Goal: Use online tool/utility: Utilize a website feature to perform a specific function

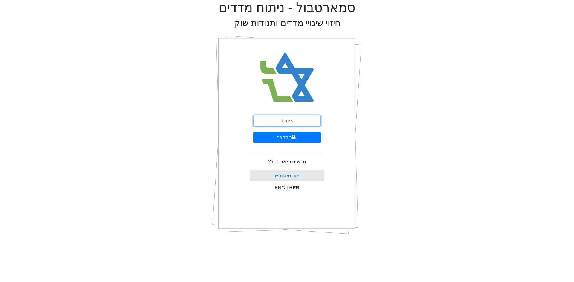
click at [293, 124] on input "email" at bounding box center [287, 120] width 68 height 11
type input "[EMAIL_ADDRESS][DOMAIN_NAME]"
drag, startPoint x: 312, startPoint y: 122, endPoint x: 208, endPoint y: 122, distance: 104.0
click at [208, 122] on div "סמארטבול - ניתוח מדדים חיזוי שינויי מדדים ותנודות שוק [EMAIL_ADDRESS][DOMAIN_NA…" at bounding box center [286, 120] width 565 height 240
type input "ע"
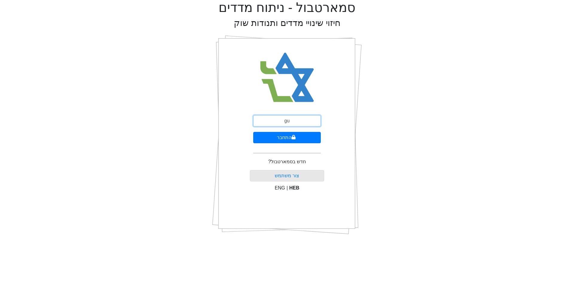
type input "[EMAIL_ADDRESS][DOMAIN_NAME]"
click at [292, 141] on button "התחבר" at bounding box center [287, 137] width 68 height 11
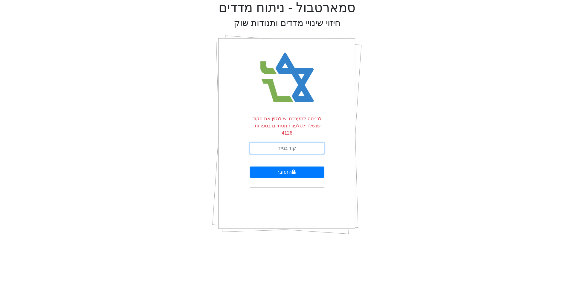
click at [284, 143] on input "text" at bounding box center [287, 148] width 75 height 11
type input "102946"
click at [250, 167] on button "התחבר" at bounding box center [287, 172] width 75 height 11
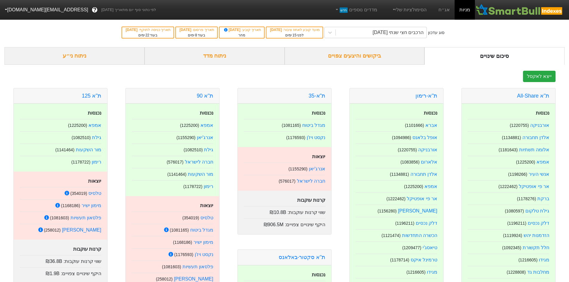
click at [233, 59] on div "ניתוח מדד" at bounding box center [215, 56] width 140 height 18
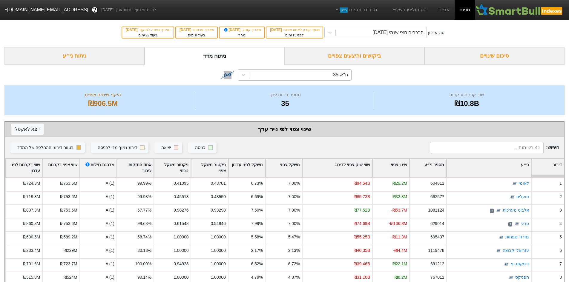
click at [283, 77] on div "ת"א-35" at bounding box center [300, 75] width 102 height 11
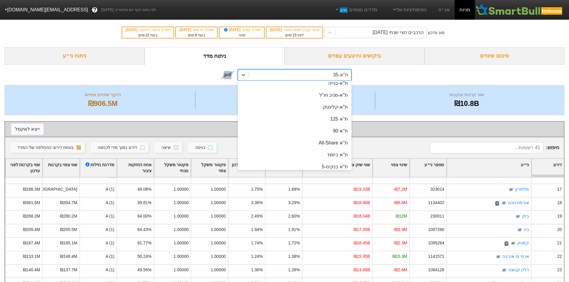
scroll to position [20, 0]
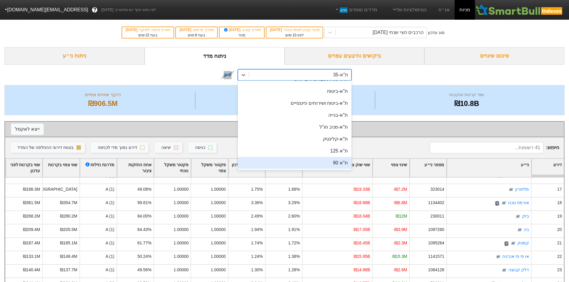
click at [317, 164] on div "ת''א 90" at bounding box center [295, 163] width 114 height 12
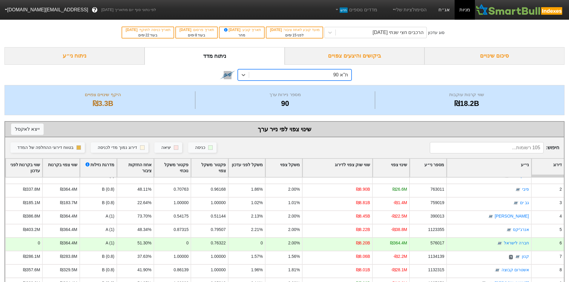
click at [450, 4] on link "אג״ח" at bounding box center [444, 10] width 21 height 20
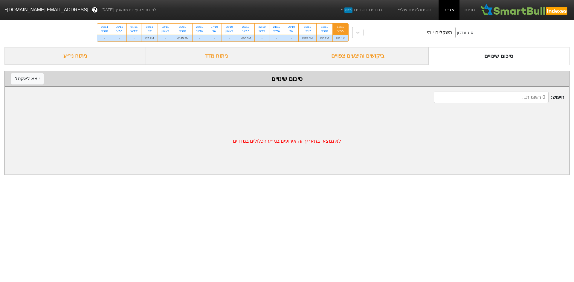
click at [399, 34] on div "משקלים יומי" at bounding box center [409, 32] width 92 height 11
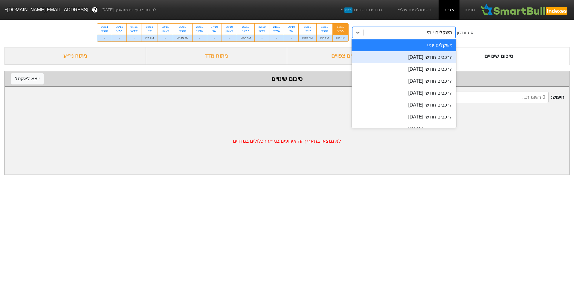
click at [419, 58] on div "הרכבים חודשי [DATE]" at bounding box center [403, 57] width 105 height 12
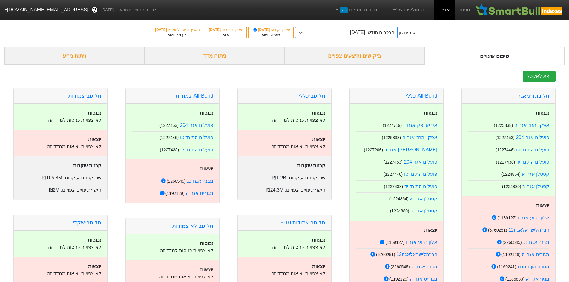
click at [383, 36] on div "הרכבים חודשי [DATE]" at bounding box center [352, 32] width 91 height 11
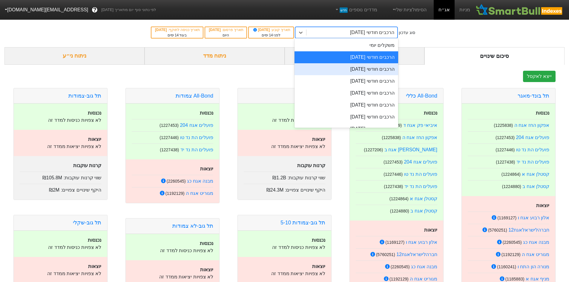
click at [394, 72] on div "הרכבים חודשי [DATE]" at bounding box center [347, 69] width 104 height 12
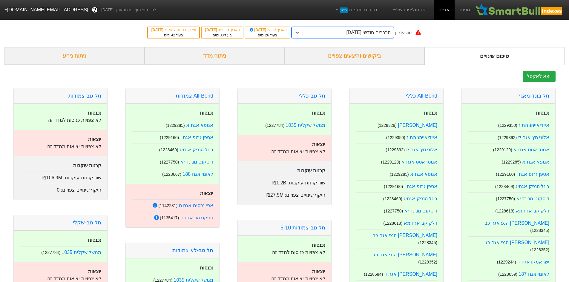
click at [100, 61] on div "ניתוח ני״ע" at bounding box center [74, 56] width 140 height 18
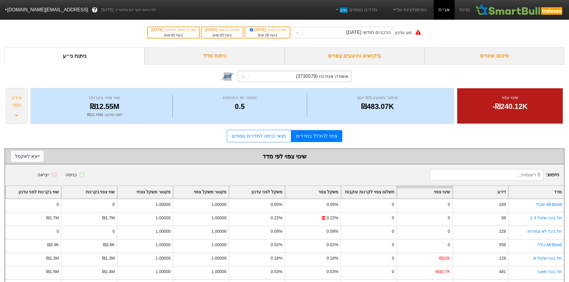
click at [285, 77] on div "אאורה אגח טז (3730579)" at bounding box center [300, 76] width 102 height 11
type input "n"
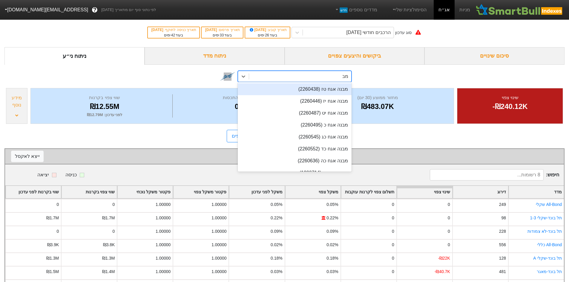
type input "מבנה"
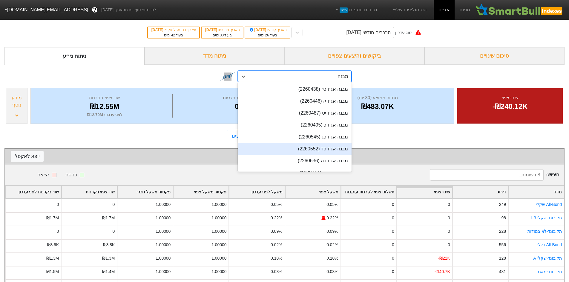
scroll to position [8, 0]
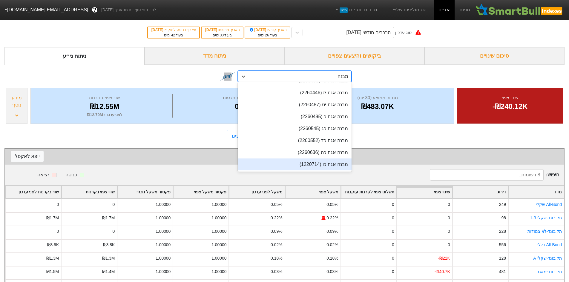
click at [310, 165] on div "מבנה אגח כו (1220714)" at bounding box center [295, 165] width 114 height 12
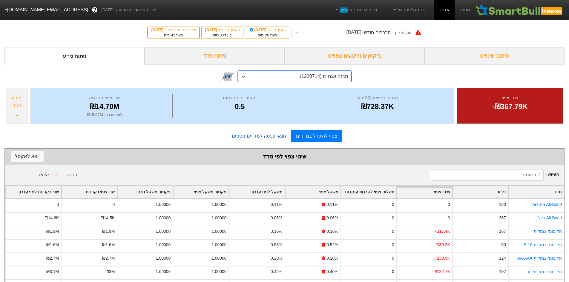
click at [258, 139] on link "תנאי כניסה למדדים נוספים" at bounding box center [259, 136] width 64 height 13
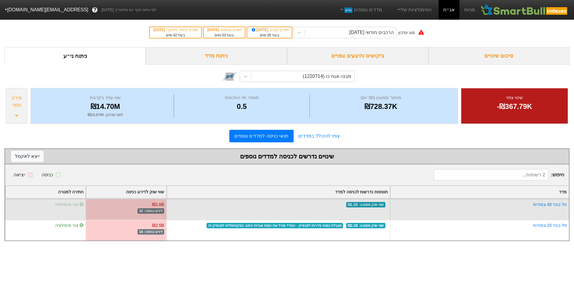
click at [70, 206] on span "צור סימולציה" at bounding box center [69, 204] width 29 height 5
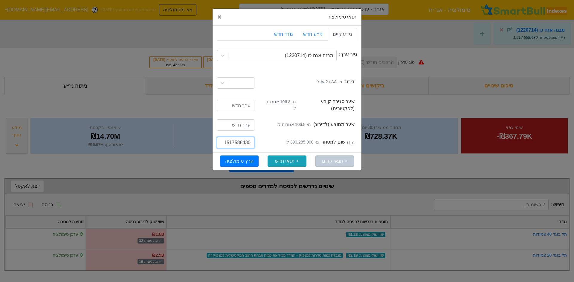
scroll to position [0, -1]
drag, startPoint x: 233, startPoint y: 136, endPoint x: 186, endPoint y: 140, distance: 47.3
click at [184, 140] on div "תנאי סימולציה × Close ני״ע קיים ני״ע חדש מדד חדש נייר ערך: מבנה אגח כו (1220714…" at bounding box center [287, 141] width 574 height 282
click at [234, 141] on input "1517588430" at bounding box center [236, 142] width 38 height 11
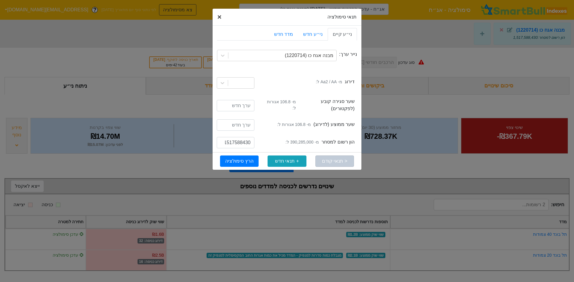
click at [218, 18] on span "×" at bounding box center [219, 17] width 4 height 8
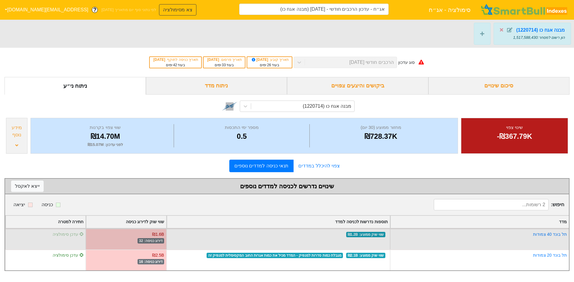
click at [76, 235] on span "עדכן סימולציה" at bounding box center [68, 234] width 31 height 5
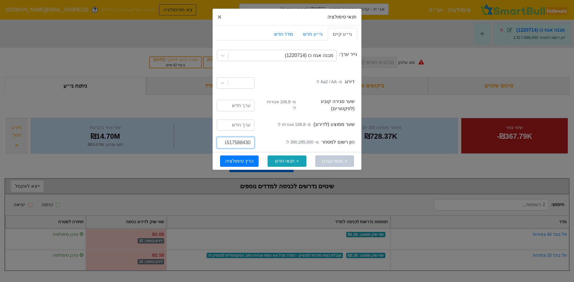
scroll to position [0, -1]
drag, startPoint x: 244, startPoint y: 139, endPoint x: 209, endPoint y: 139, distance: 34.7
click at [209, 139] on div "תנאי סימולציה × Close ני״ע קיים ני״ע חדש מדד חדש נייר ערך: מבנה אגח כו (1220714…" at bounding box center [287, 141] width 574 height 282
click at [241, 137] on input "1517588430" at bounding box center [236, 142] width 38 height 11
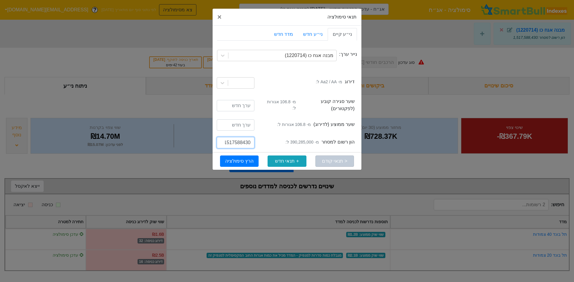
scroll to position [0, -1]
drag, startPoint x: 251, startPoint y: 137, endPoint x: 189, endPoint y: 135, distance: 61.6
click at [189, 135] on div "תנאי סימולציה × Close ני״ע קיים ני״ע חדש מדד חדש נייר ערך: מבנה אגח כו (1220714…" at bounding box center [287, 141] width 574 height 282
click at [235, 137] on input "1517588430" at bounding box center [236, 142] width 38 height 11
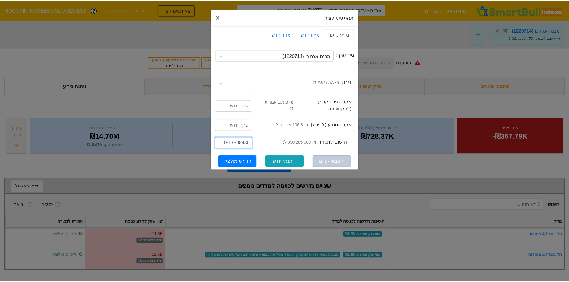
scroll to position [0, 0]
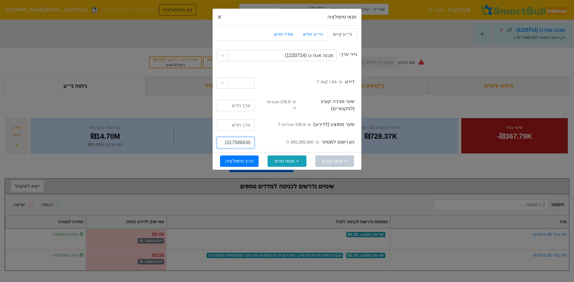
drag, startPoint x: 233, startPoint y: 140, endPoint x: 252, endPoint y: 139, distance: 18.8
click at [258, 140] on div "1517588430" at bounding box center [235, 143] width 47 height 13
click at [249, 139] on input "1517588430" at bounding box center [236, 142] width 38 height 11
drag, startPoint x: 250, startPoint y: 139, endPoint x: 243, endPoint y: 139, distance: 7.5
click at [243, 139] on input "1517588430" at bounding box center [236, 142] width 38 height 11
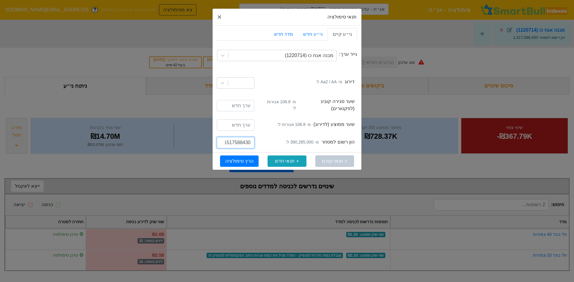
drag, startPoint x: 235, startPoint y: 139, endPoint x: 245, endPoint y: 137, distance: 10.6
click at [245, 137] on input "1517588430" at bounding box center [236, 142] width 38 height 11
click at [220, 16] on span "×" at bounding box center [219, 17] width 4 height 8
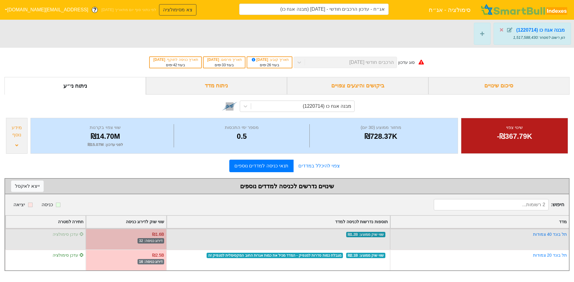
click at [71, 234] on span "עדכן סימולציה" at bounding box center [68, 234] width 31 height 5
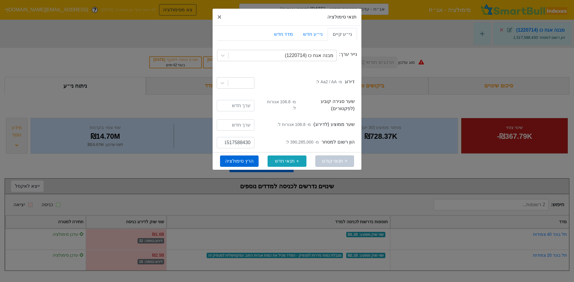
click at [247, 156] on button "הרץ סימולציה" at bounding box center [239, 161] width 39 height 11
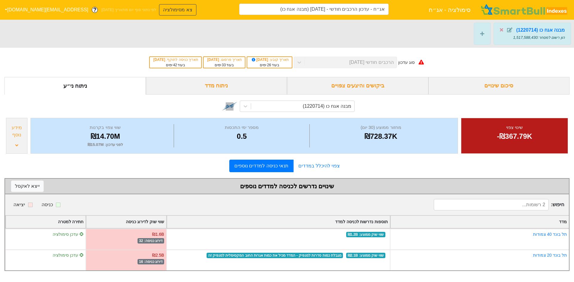
type input "אג״ח - עדכון הרכבים חודשי - [DATE] (מבנה אגח כו)"
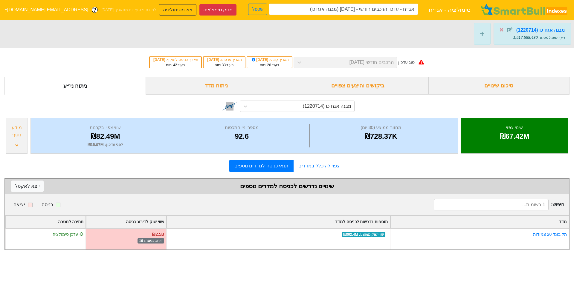
click at [531, 106] on div "מבנה אגח כו (1220714)" at bounding box center [286, 106] width 565 height 22
click at [314, 166] on link "צפוי להיכלל במדדים" at bounding box center [318, 166] width 51 height 12
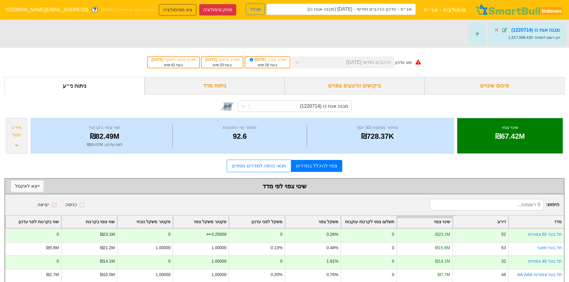
click at [13, 138] on div "מידע נוסף" at bounding box center [17, 131] width 18 height 14
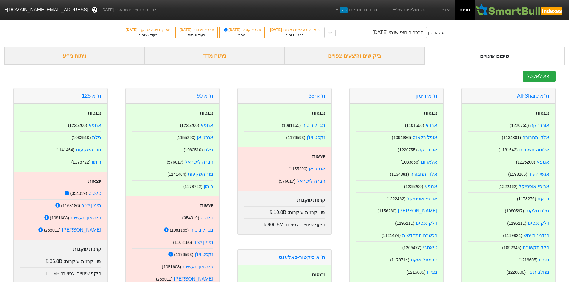
click at [183, 57] on div "ניתוח מדד" at bounding box center [215, 56] width 140 height 18
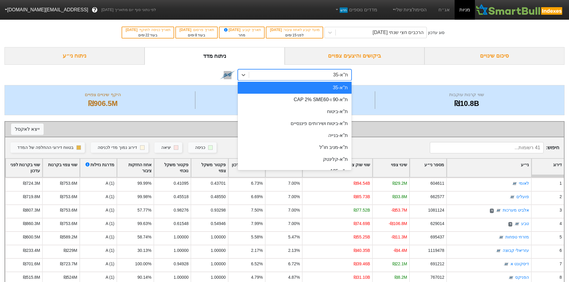
click at [274, 78] on div "ת"א-35" at bounding box center [300, 75] width 102 height 11
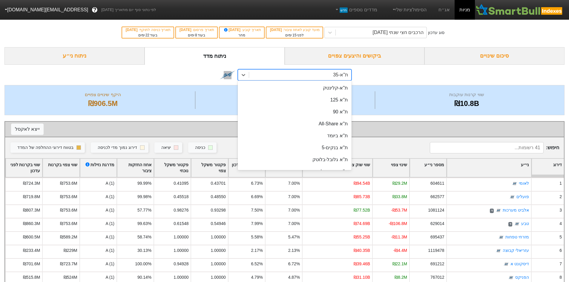
scroll to position [56, 0]
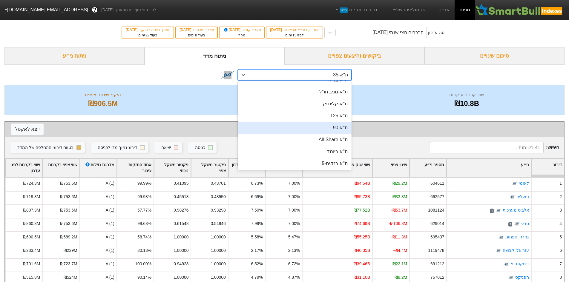
click at [301, 129] on div "ת''א 90" at bounding box center [295, 128] width 114 height 12
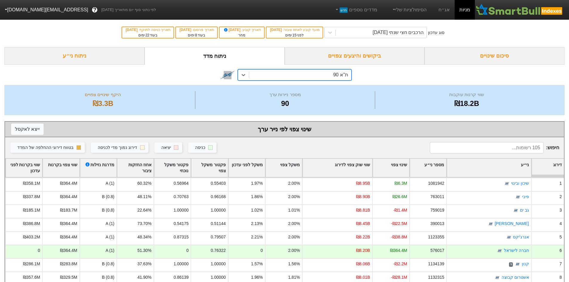
click at [547, 71] on div "option ת''א 90, selected. 0 results available. Select is focused ,type to refin…" at bounding box center [284, 75] width 560 height 20
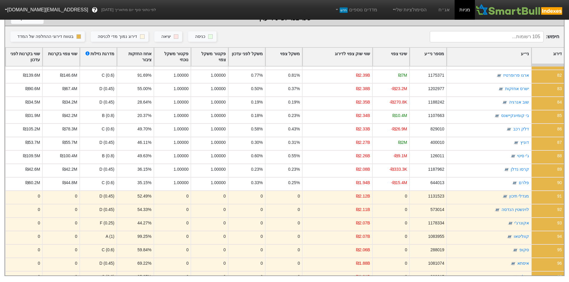
scroll to position [1076, 0]
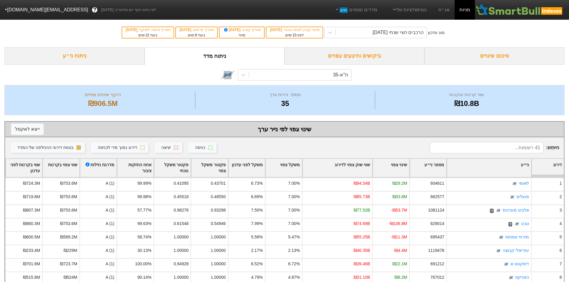
click at [252, 57] on div "ניתוח מדד" at bounding box center [215, 56] width 140 height 18
click at [274, 76] on div "ת"א-35" at bounding box center [300, 75] width 102 height 11
click at [504, 58] on div "סיכום שינויים" at bounding box center [495, 56] width 140 height 18
